Goal: Find specific page/section: Find specific page/section

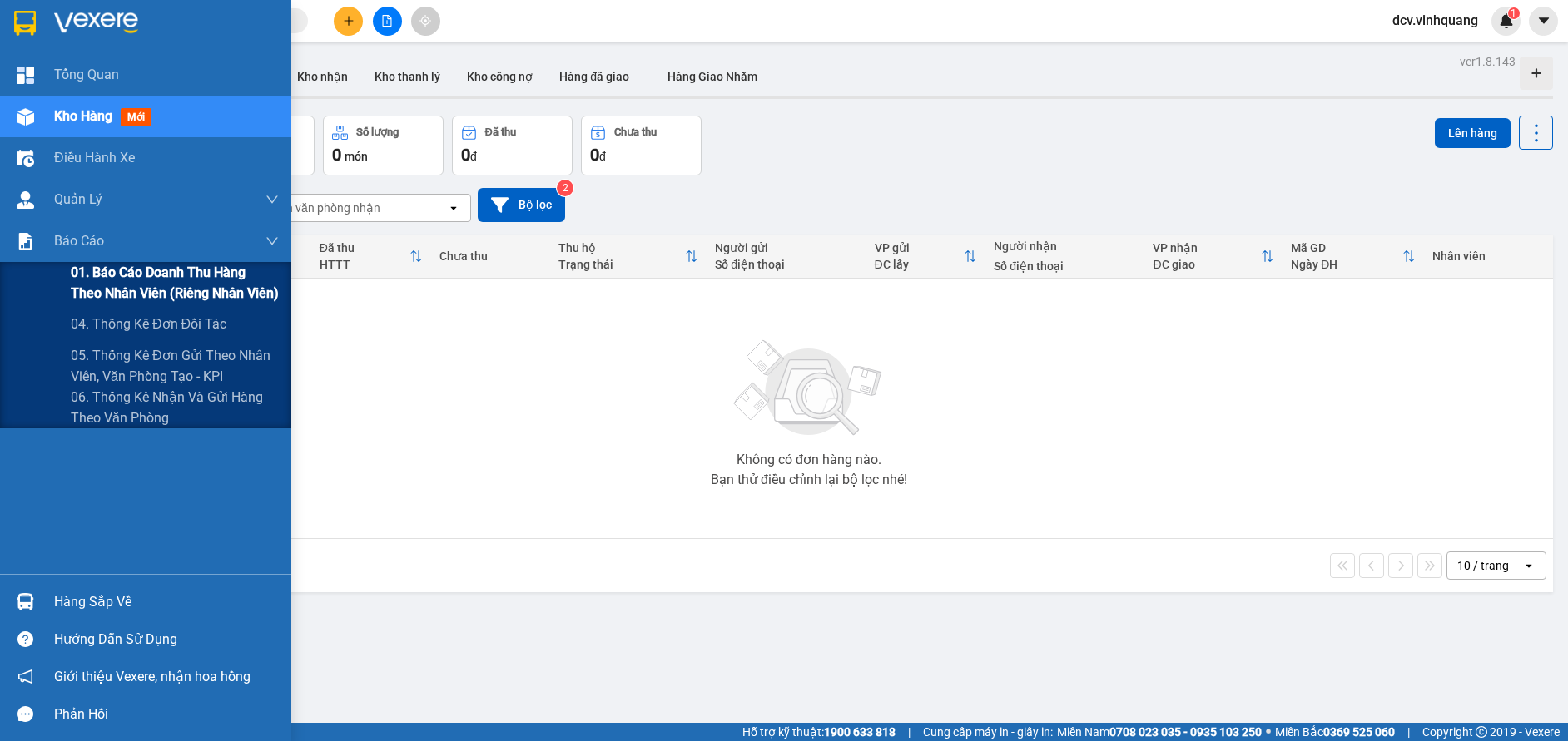
click at [86, 271] on span "01. Báo cáo doanh thu hàng theo nhân viên (riêng nhân viên)" at bounding box center [174, 283] width 208 height 42
